Goal: Information Seeking & Learning: Learn about a topic

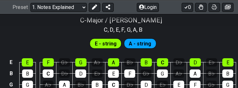
scroll to position [675, 0]
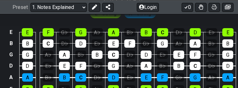
click at [29, 30] on div "E" at bounding box center [27, 32] width 11 height 8
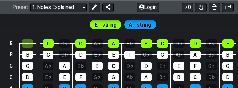
scroll to position [675, 0]
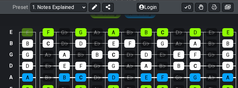
click at [29, 33] on div "E" at bounding box center [27, 32] width 11 height 8
click at [30, 41] on div "B" at bounding box center [27, 43] width 11 height 8
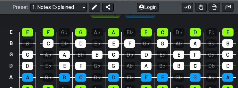
click at [28, 34] on div "E" at bounding box center [27, 32] width 11 height 8
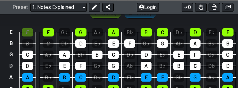
click at [46, 43] on div "C" at bounding box center [48, 43] width 11 height 8
click at [29, 32] on div "E" at bounding box center [27, 32] width 11 height 8
click at [30, 44] on div "B" at bounding box center [27, 43] width 11 height 8
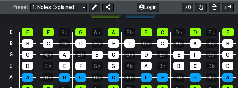
click at [47, 44] on div "C" at bounding box center [48, 43] width 11 height 8
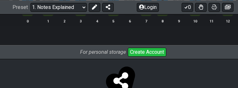
scroll to position [742, 0]
